Goal: Browse casually: Explore the website without a specific task or goal

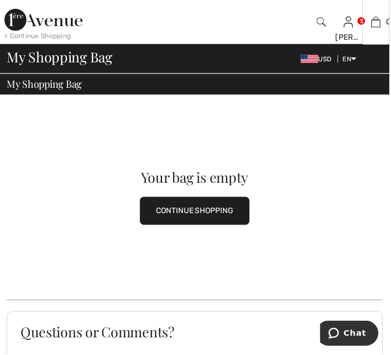
click at [364, 21] on div "0 Your bag is empty" at bounding box center [377, 22] width 27 height 44
click at [236, 215] on button "CONTINUE SHOPPING" at bounding box center [195, 212] width 110 height 28
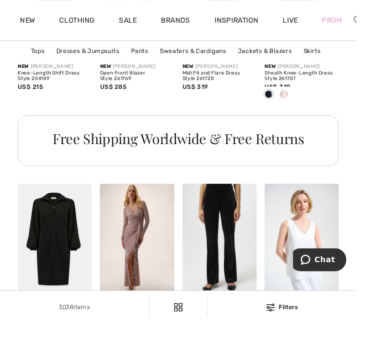
scroll to position [744, 0]
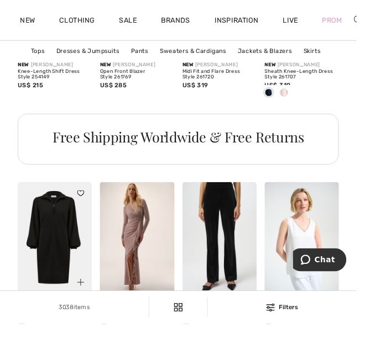
click at [42, 282] on img at bounding box center [59, 261] width 81 height 122
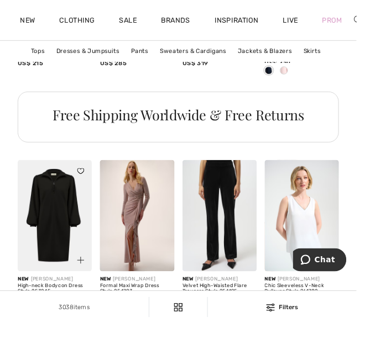
scroll to position [802, 0]
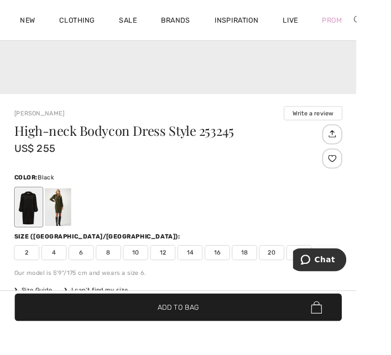
scroll to position [290, 0]
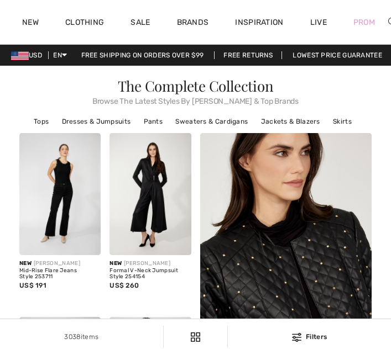
checkbox input "true"
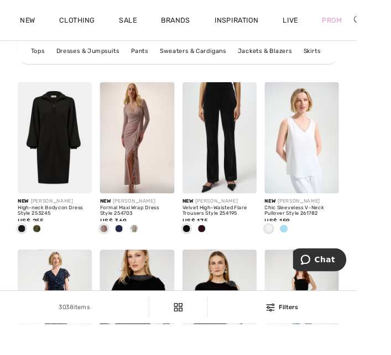
scroll to position [858, 0]
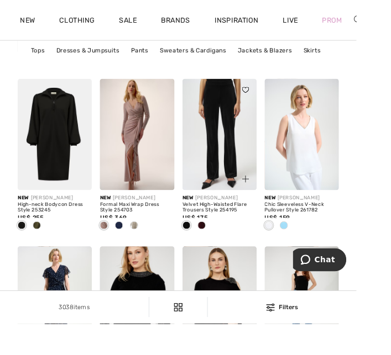
click at [240, 155] on img at bounding box center [240, 148] width 81 height 122
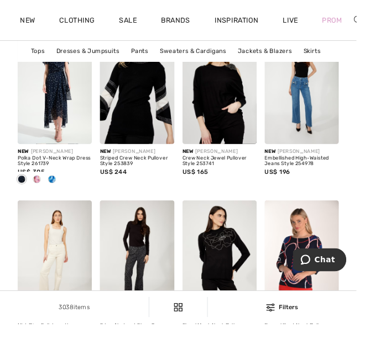
scroll to position [1093, 0]
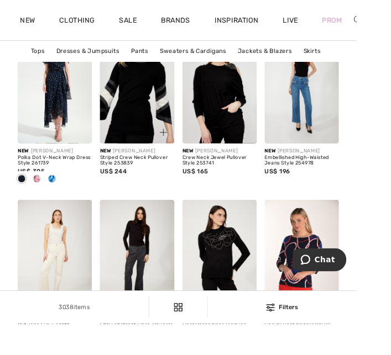
click at [146, 107] on img at bounding box center [149, 96] width 81 height 122
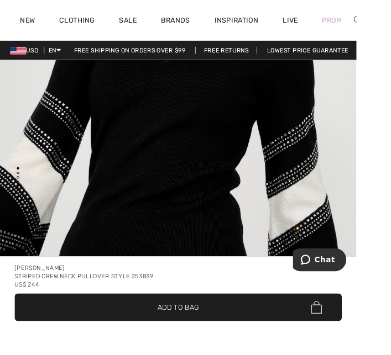
scroll to position [213, 0]
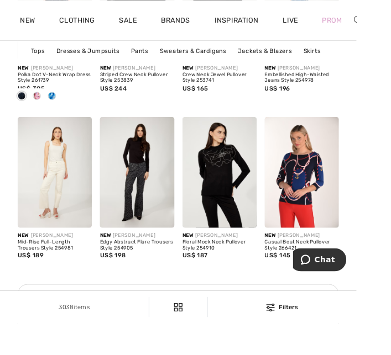
scroll to position [1186, 0]
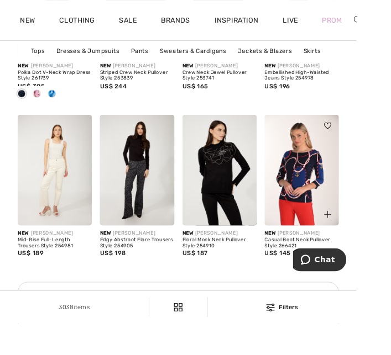
click at [327, 192] on img at bounding box center [330, 187] width 81 height 122
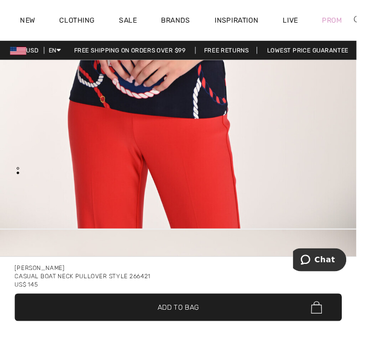
scroll to position [401, 0]
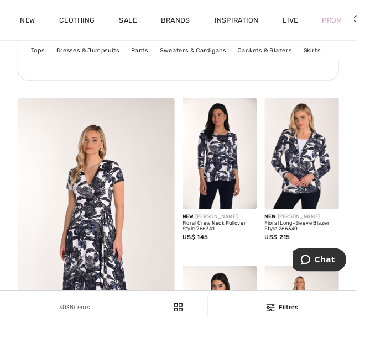
scroll to position [1454, 0]
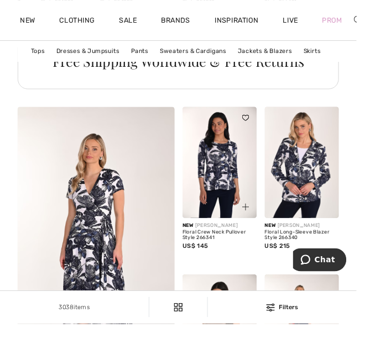
click at [232, 192] on img at bounding box center [240, 178] width 81 height 122
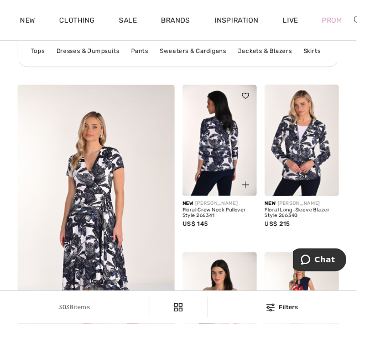
scroll to position [1512, 0]
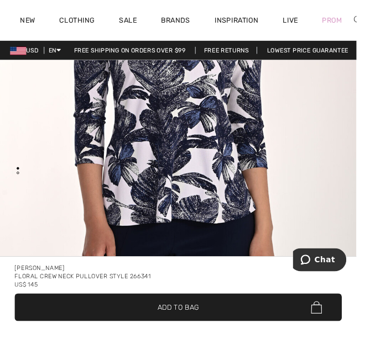
scroll to position [257, 0]
